Goal: Browse casually: Explore the website without a specific task or goal

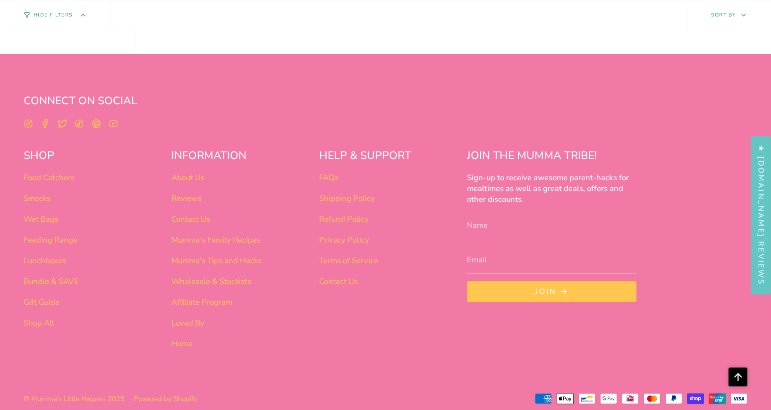
scroll to position [3878, 0]
